Goal: Task Accomplishment & Management: Use online tool/utility

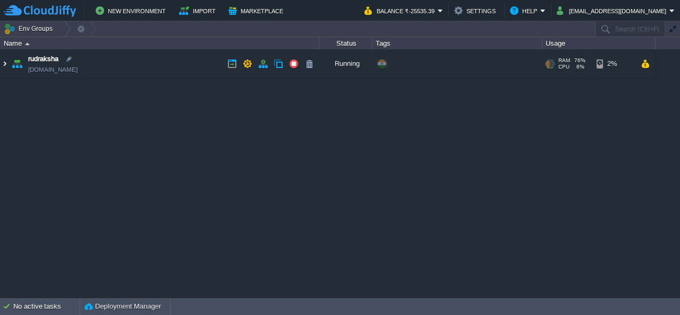
click at [5, 67] on img at bounding box center [5, 63] width 9 height 29
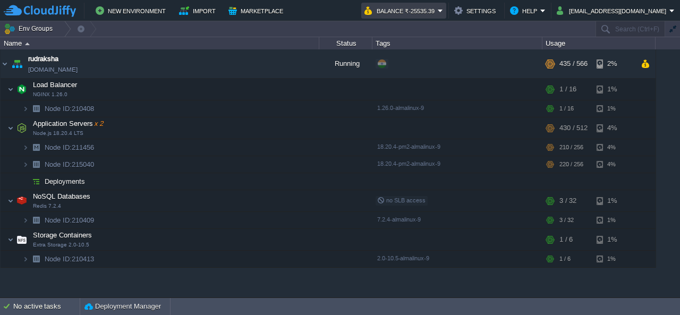
click at [415, 10] on button "Balance ₹-25535.39" at bounding box center [401, 10] width 73 height 13
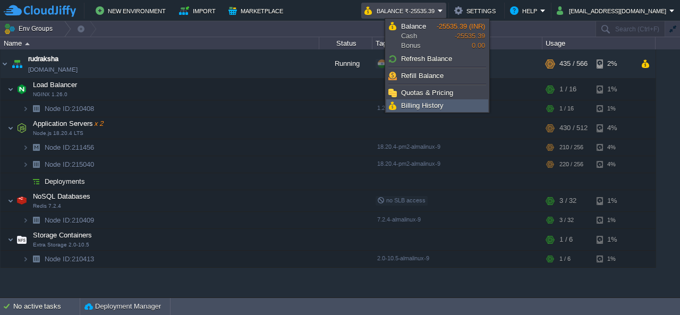
click at [419, 107] on span "Billing History" at bounding box center [422, 106] width 43 height 8
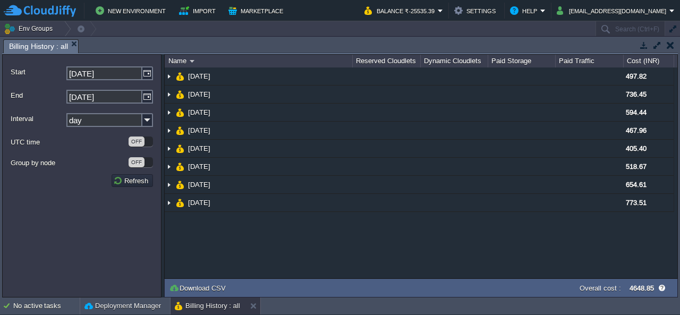
click at [667, 48] on button "button" at bounding box center [670, 45] width 7 height 10
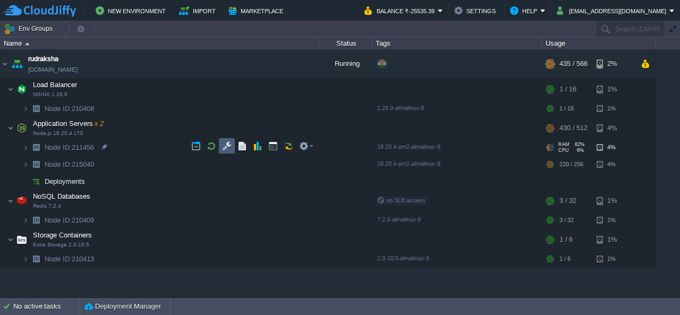
click at [226, 151] on td at bounding box center [227, 146] width 16 height 16
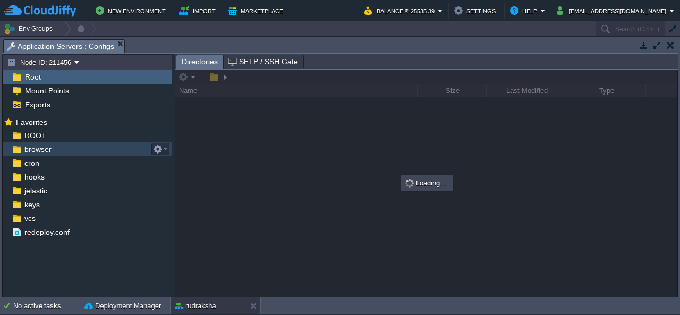
click at [34, 148] on span "browser" at bounding box center [37, 150] width 31 height 10
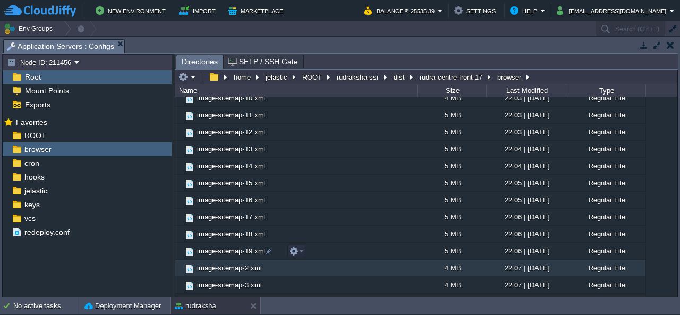
scroll to position [1687, 0]
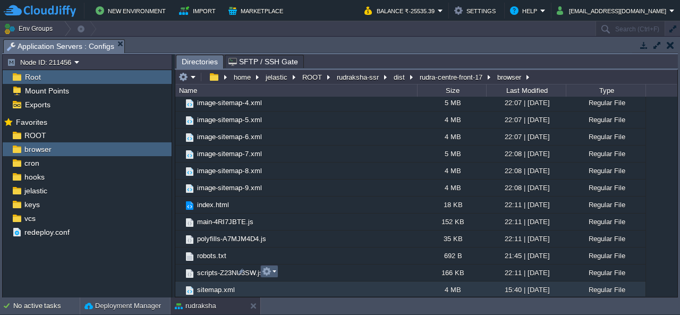
click at [271, 271] on em at bounding box center [269, 272] width 14 height 10
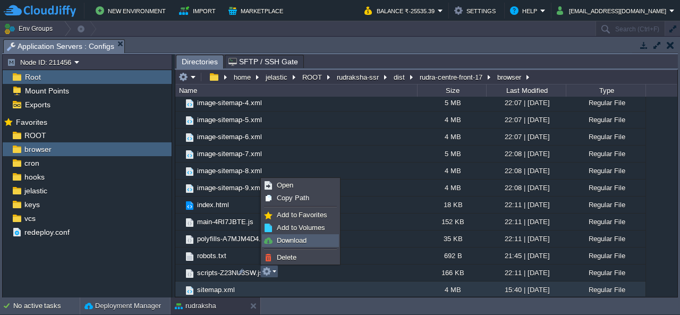
click at [289, 245] on link "Download" at bounding box center [301, 241] width 76 height 12
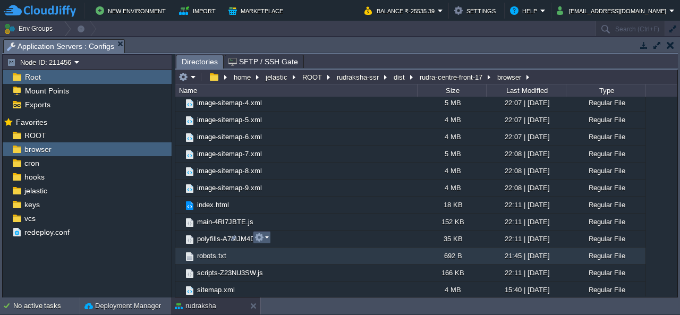
click at [259, 239] on button "button" at bounding box center [260, 238] width 10 height 10
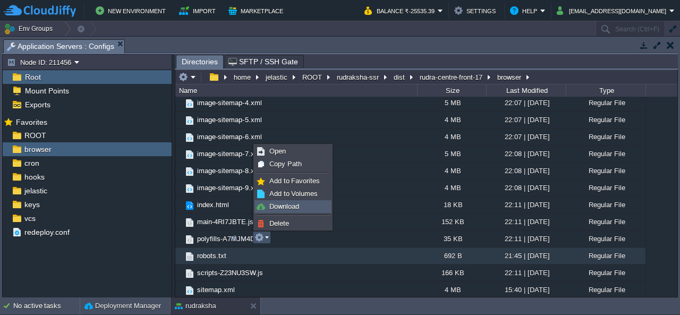
click at [292, 209] on span "Download" at bounding box center [284, 206] width 30 height 8
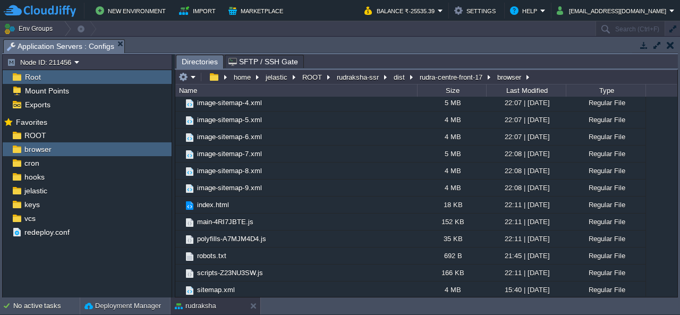
click at [671, 49] on button "button" at bounding box center [670, 45] width 7 height 10
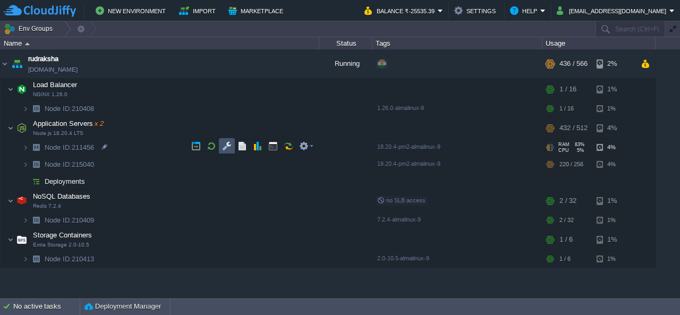
click at [229, 148] on button "button" at bounding box center [227, 146] width 10 height 10
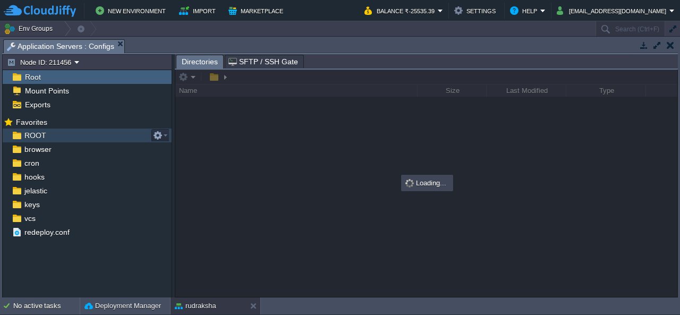
click at [42, 132] on span "ROOT" at bounding box center [35, 136] width 26 height 10
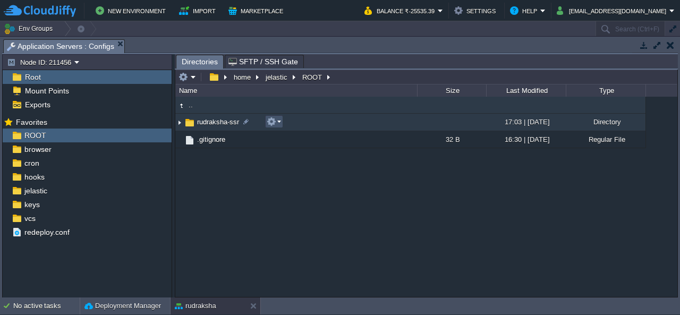
click at [269, 121] on button "button" at bounding box center [272, 122] width 10 height 10
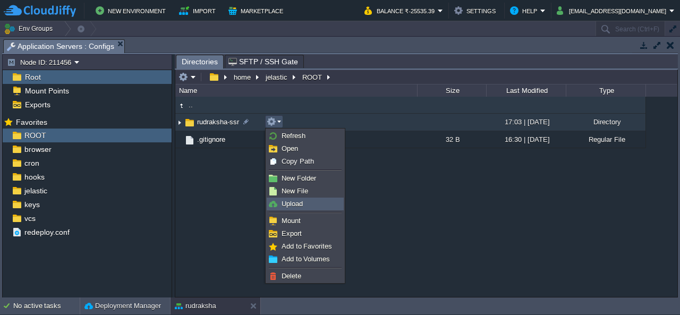
click at [300, 201] on span "Upload" at bounding box center [292, 204] width 21 height 8
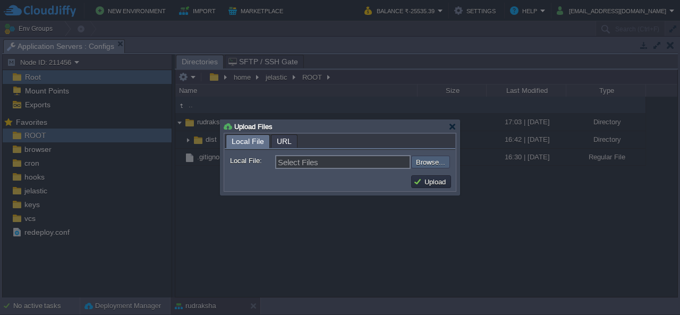
click at [428, 165] on input "file" at bounding box center [383, 162] width 134 height 12
type input "C:\fakepath\dist.zip"
type input "dist.zip"
click at [436, 181] on button "Upload" at bounding box center [431, 182] width 36 height 10
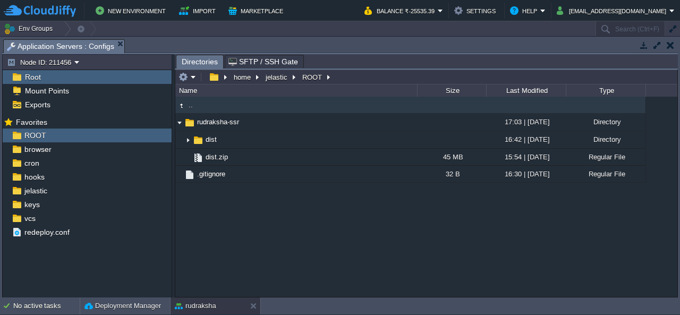
click at [273, 239] on div ".. [GEOGRAPHIC_DATA] 17:03 | [DATE] Directory .. dist 16:42 | [DATE] Directory …" at bounding box center [426, 197] width 502 height 200
click at [675, 44] on td at bounding box center [670, 45] width 13 height 13
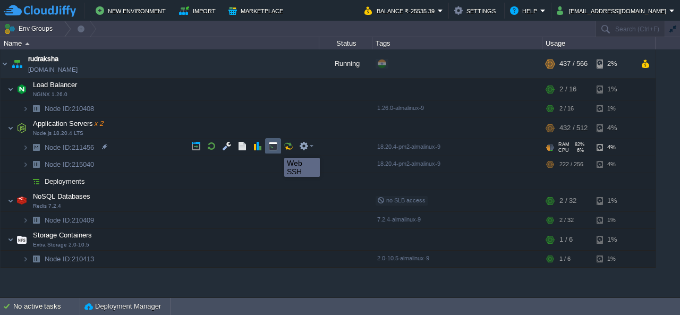
click at [276, 148] on button "button" at bounding box center [273, 146] width 10 height 10
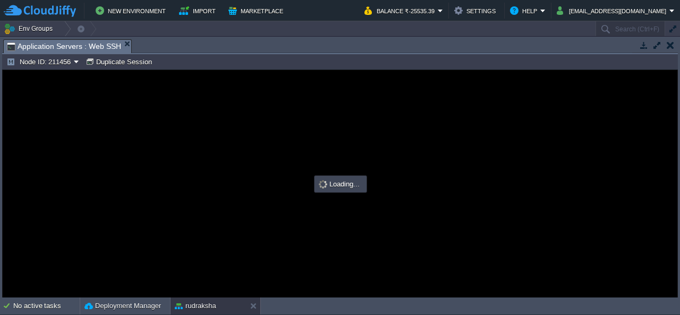
scroll to position [0, 0]
type input "#000000"
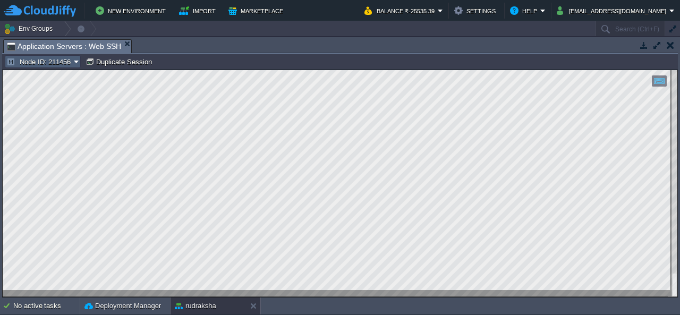
click at [63, 63] on button "Node ID: 211456" at bounding box center [39, 62] width 67 height 10
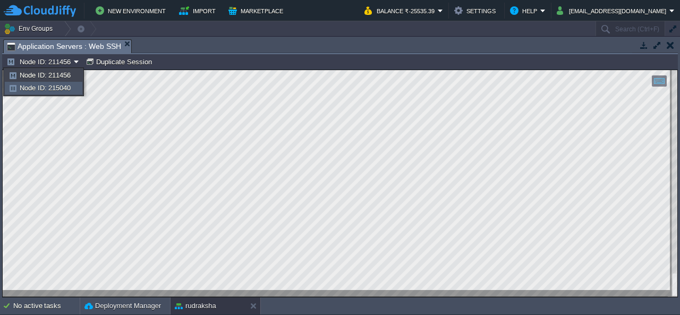
click at [65, 89] on span "Node ID: 215040" at bounding box center [45, 88] width 51 height 8
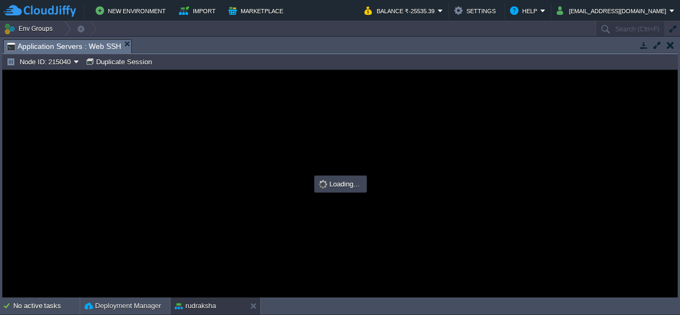
type input "#000000"
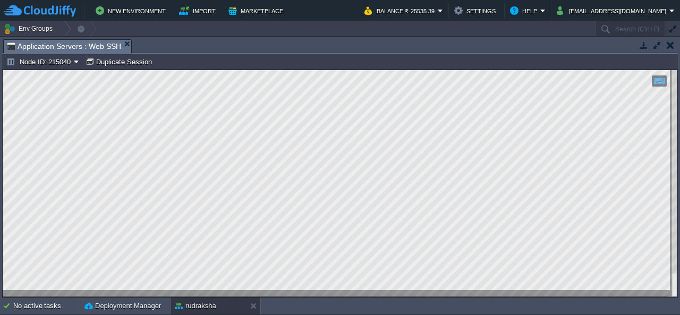
click at [665, 48] on td at bounding box center [670, 45] width 13 height 13
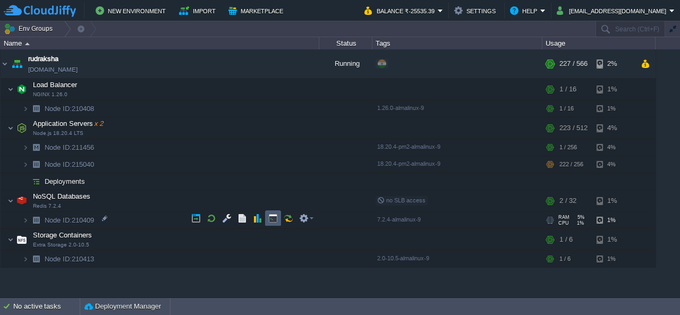
click at [272, 221] on button "button" at bounding box center [273, 219] width 10 height 10
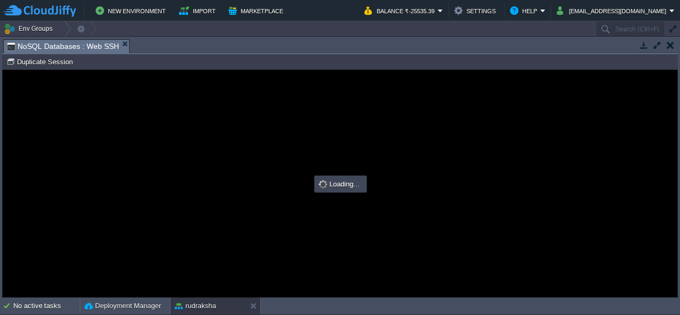
type input "#000000"
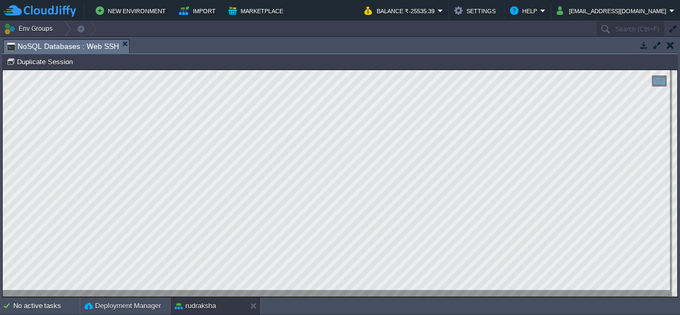
click at [672, 46] on button "button" at bounding box center [670, 45] width 7 height 10
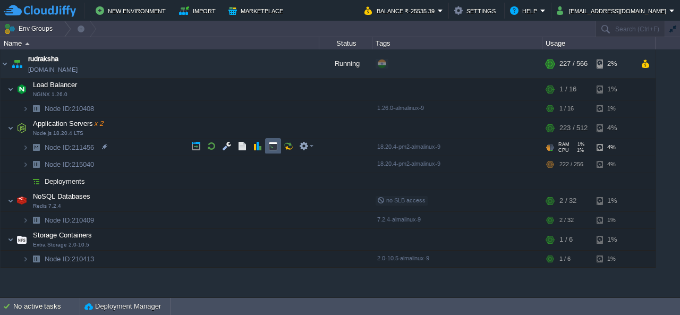
click at [272, 151] on td at bounding box center [273, 146] width 16 height 16
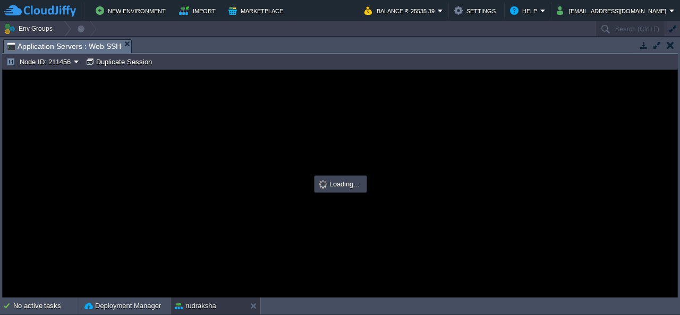
type input "#000000"
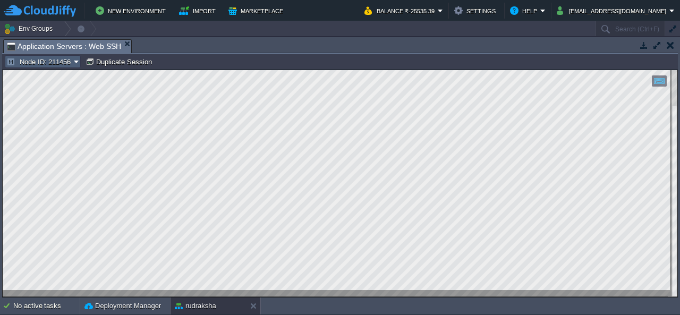
click at [64, 59] on button "Node ID: 211456" at bounding box center [39, 62] width 67 height 10
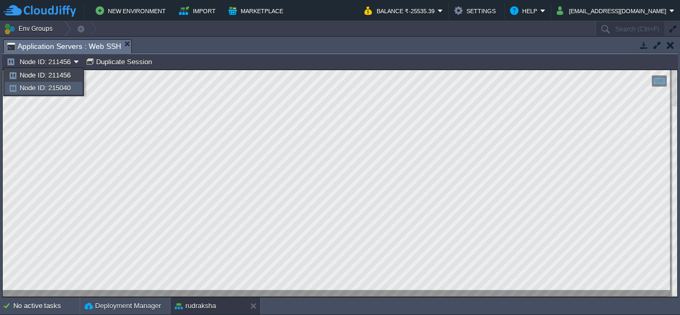
click at [60, 91] on span "Node ID: 215040" at bounding box center [45, 88] width 51 height 8
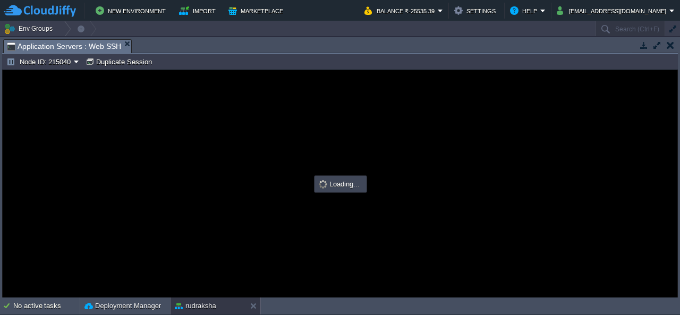
type input "#000000"
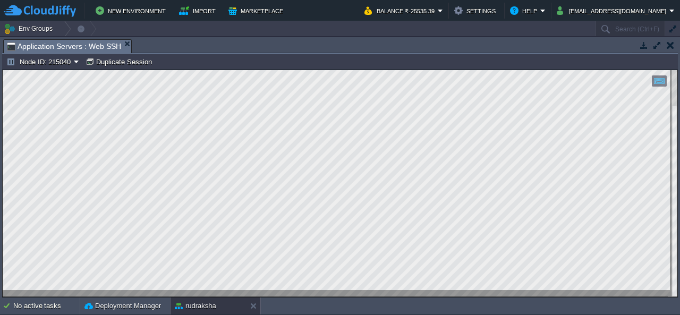
click at [670, 43] on button "button" at bounding box center [670, 45] width 7 height 10
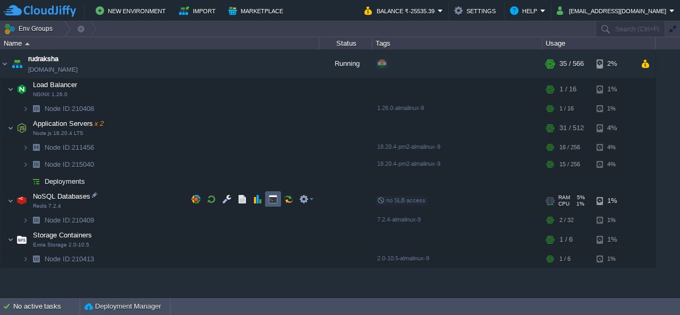
click at [272, 200] on button "button" at bounding box center [273, 200] width 10 height 10
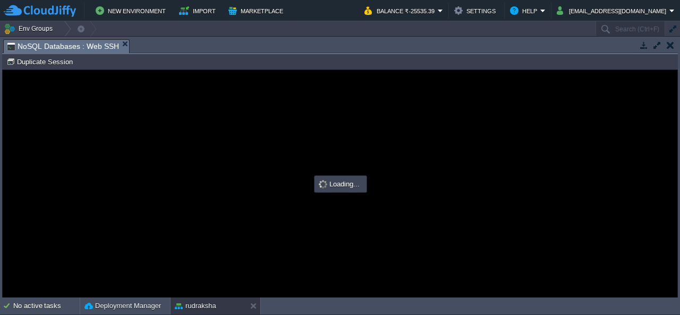
type input "#000000"
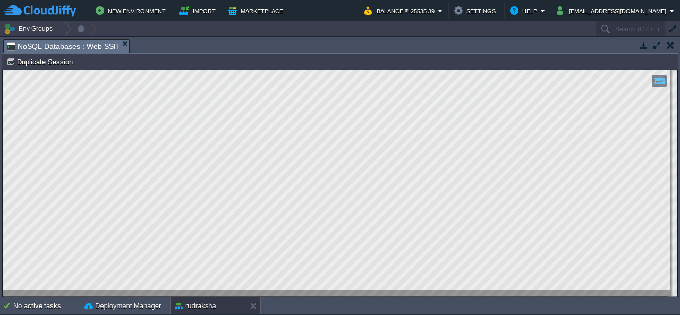
click at [672, 45] on button "button" at bounding box center [670, 45] width 7 height 10
